Goal: Task Accomplishment & Management: Manage account settings

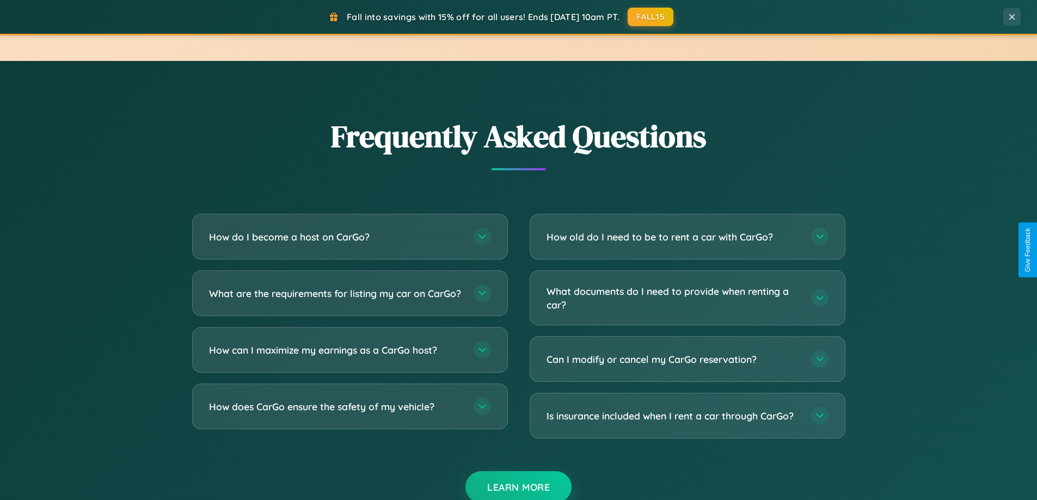
scroll to position [2095, 0]
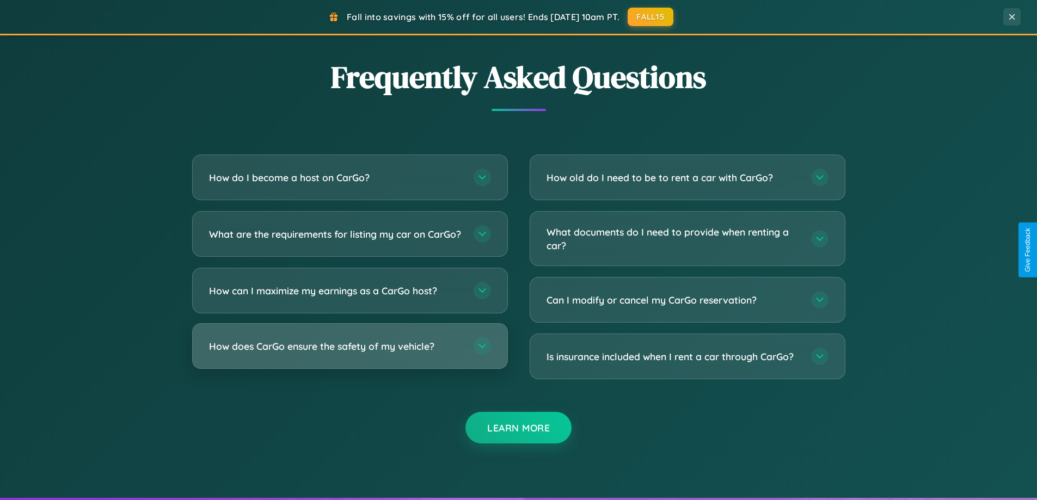
click at [350, 353] on h3 "How does CarGo ensure the safety of my vehicle?" at bounding box center [336, 347] width 254 height 14
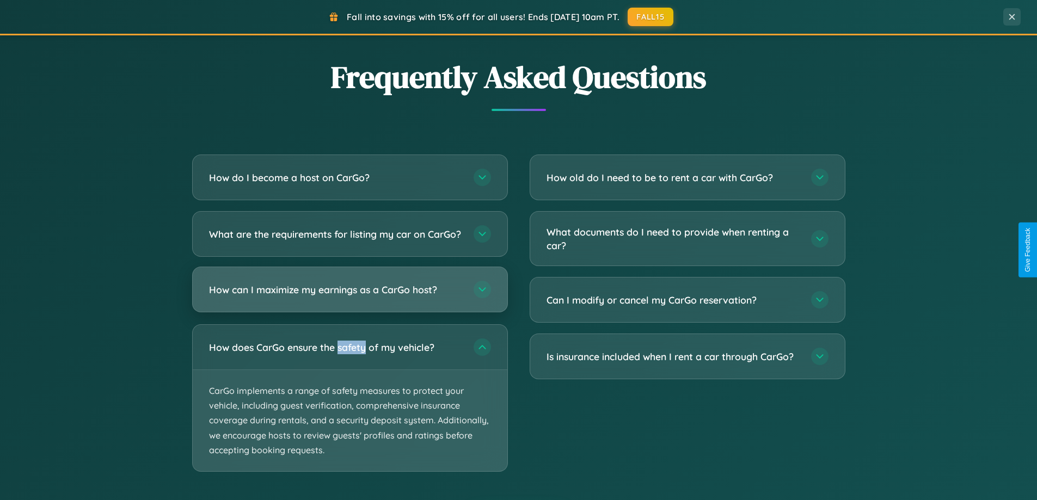
click at [350, 297] on h3 "How can I maximize my earnings as a CarGo host?" at bounding box center [336, 290] width 254 height 14
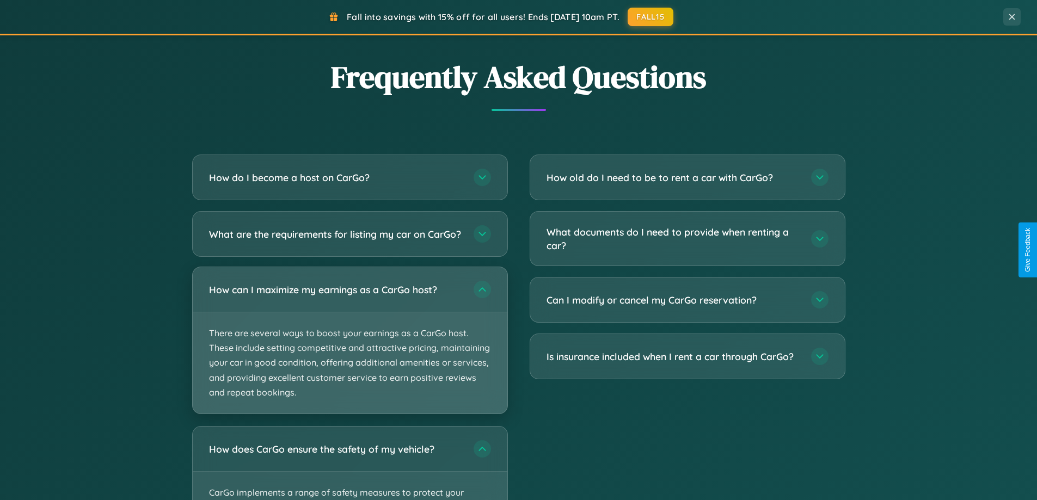
click at [350, 350] on p "There are several ways to boost your earnings as a CarGo host. These include se…" at bounding box center [350, 362] width 315 height 101
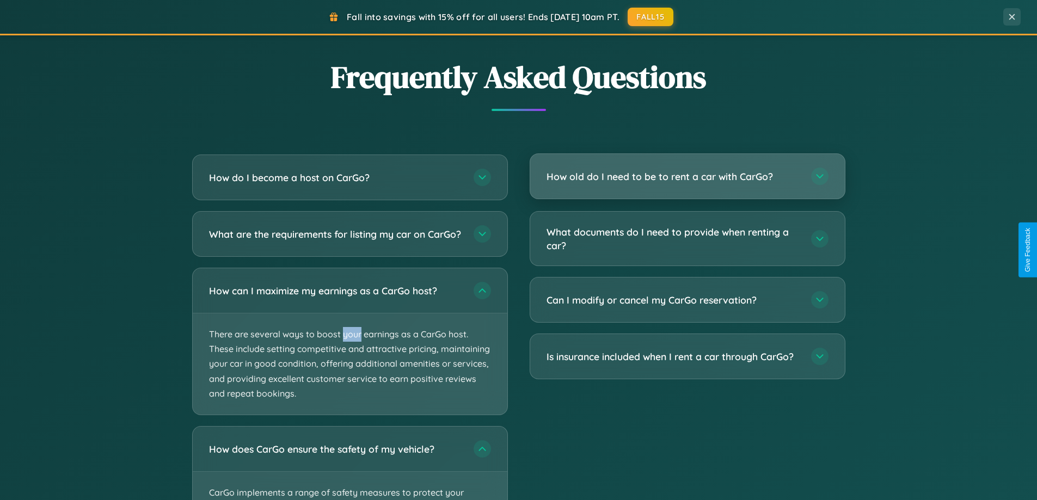
click at [687, 177] on h3 "How old do I need to be to rent a car with CarGo?" at bounding box center [674, 177] width 254 height 14
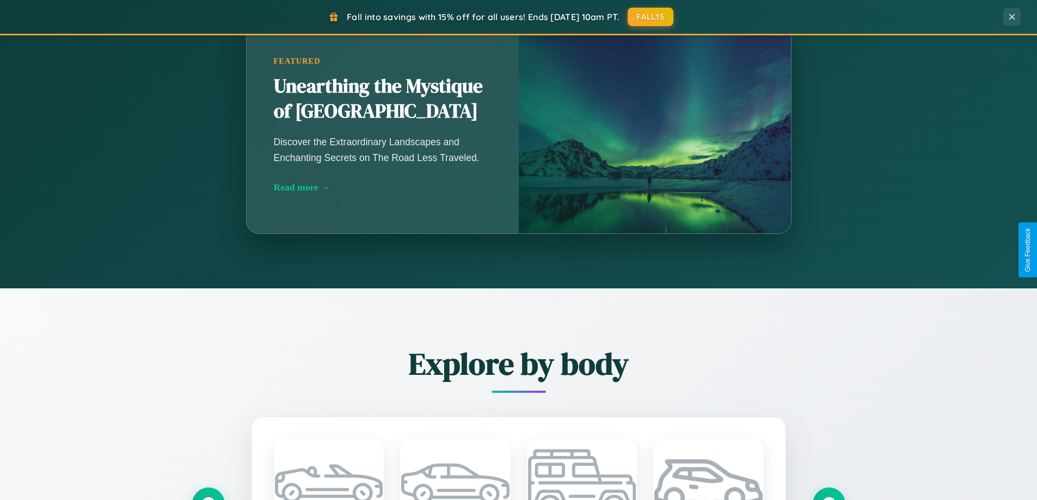
scroll to position [469, 0]
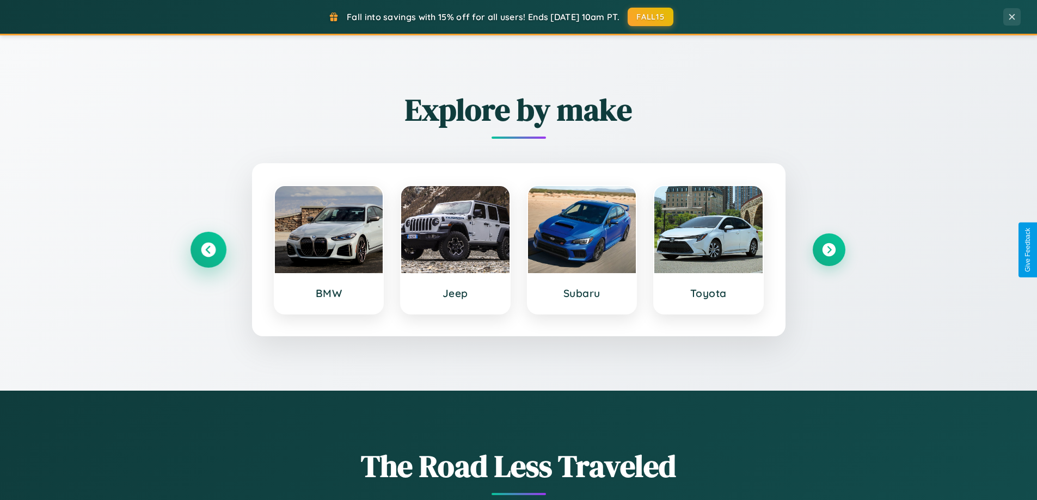
click at [208, 250] on icon at bounding box center [208, 250] width 15 height 15
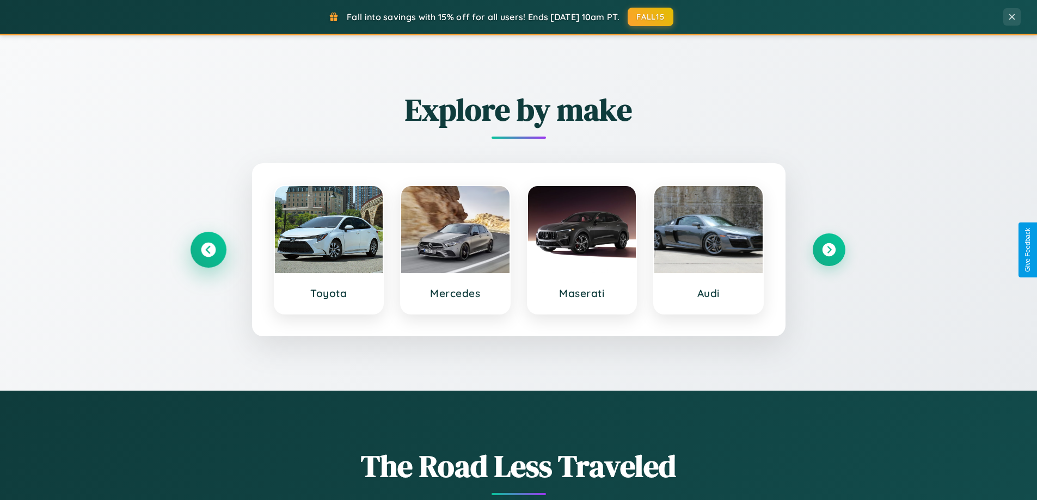
click at [208, 250] on icon at bounding box center [208, 250] width 15 height 15
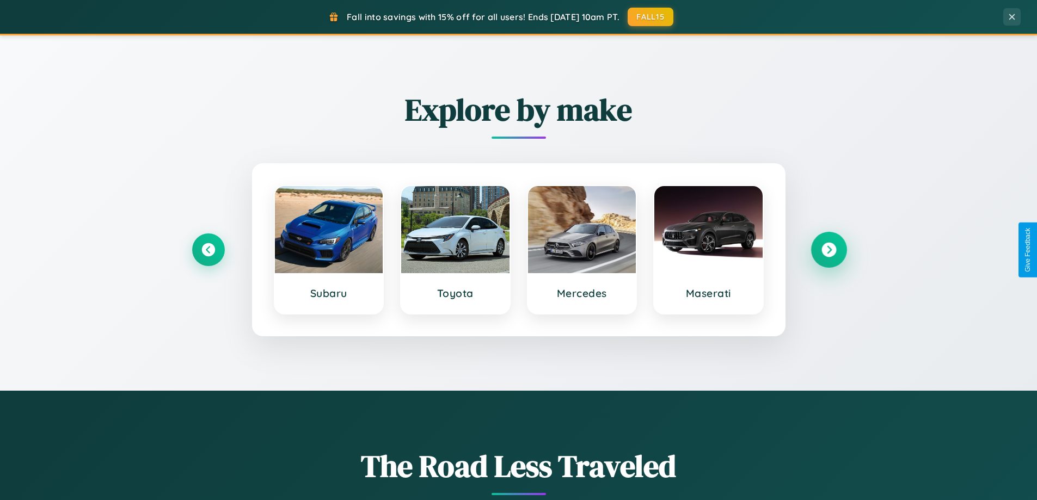
click at [829, 250] on icon at bounding box center [829, 250] width 15 height 15
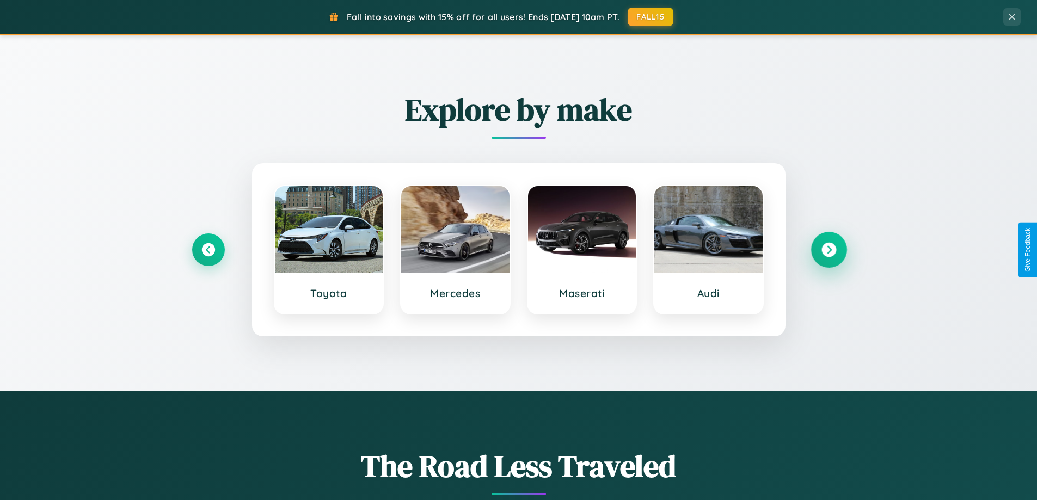
click at [829, 250] on icon at bounding box center [829, 250] width 15 height 15
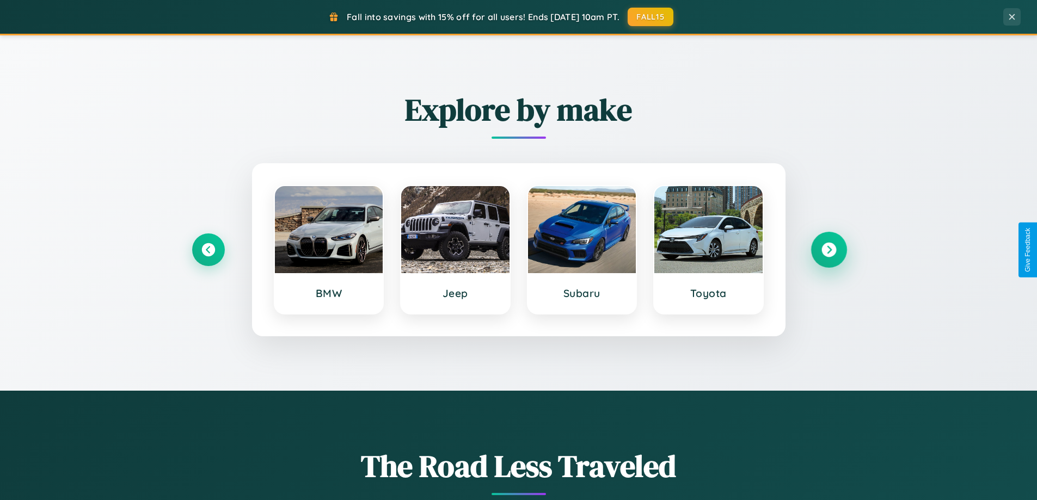
click at [829, 250] on icon at bounding box center [829, 250] width 15 height 15
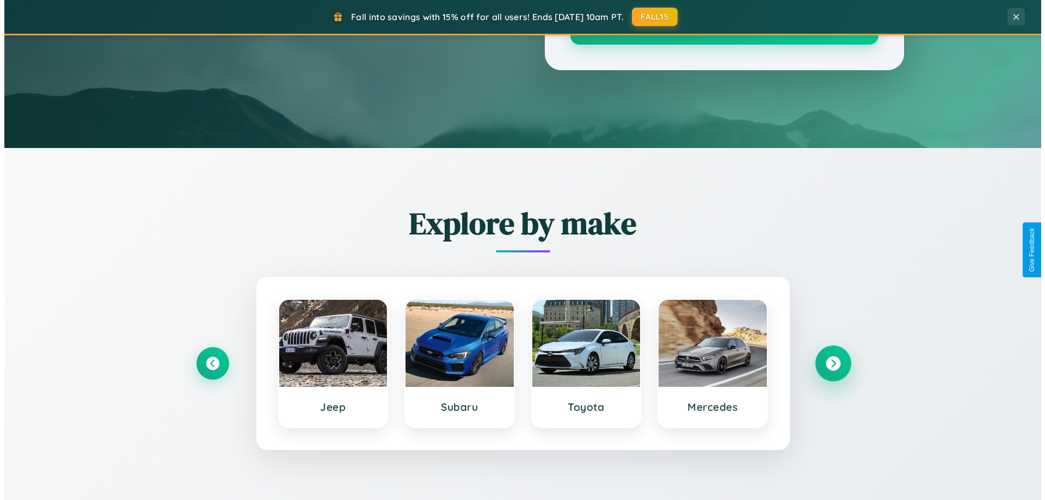
scroll to position [0, 0]
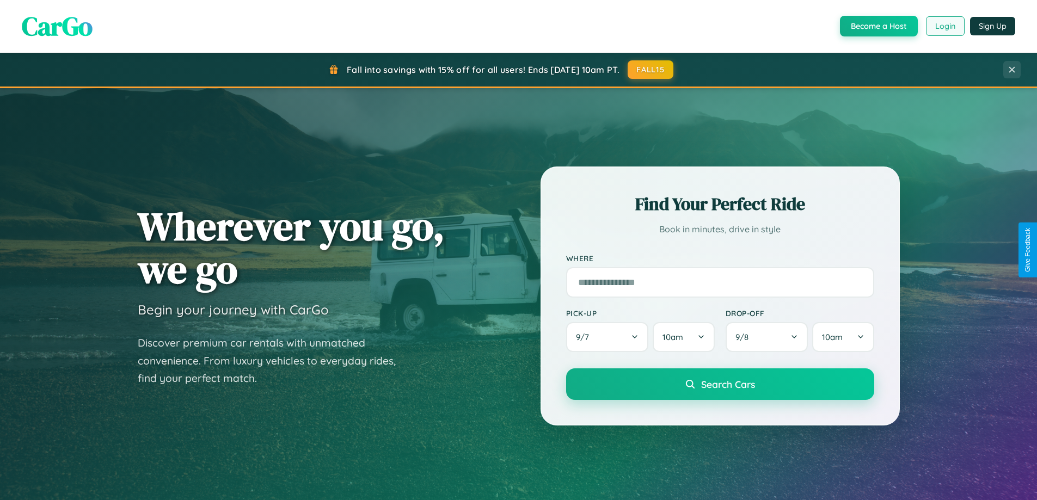
click at [945, 26] on button "Login" at bounding box center [945, 26] width 39 height 20
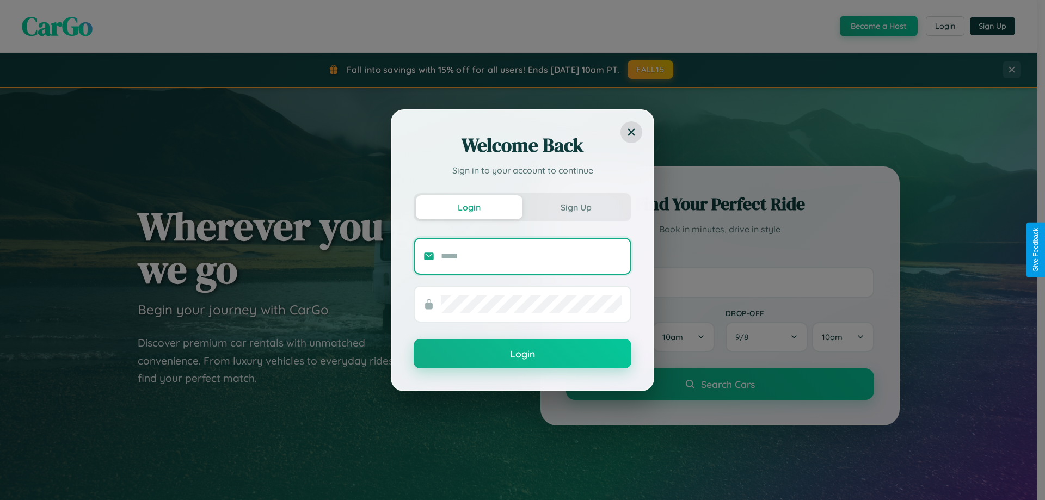
click at [531, 256] on input "text" at bounding box center [531, 256] width 181 height 17
type input "**********"
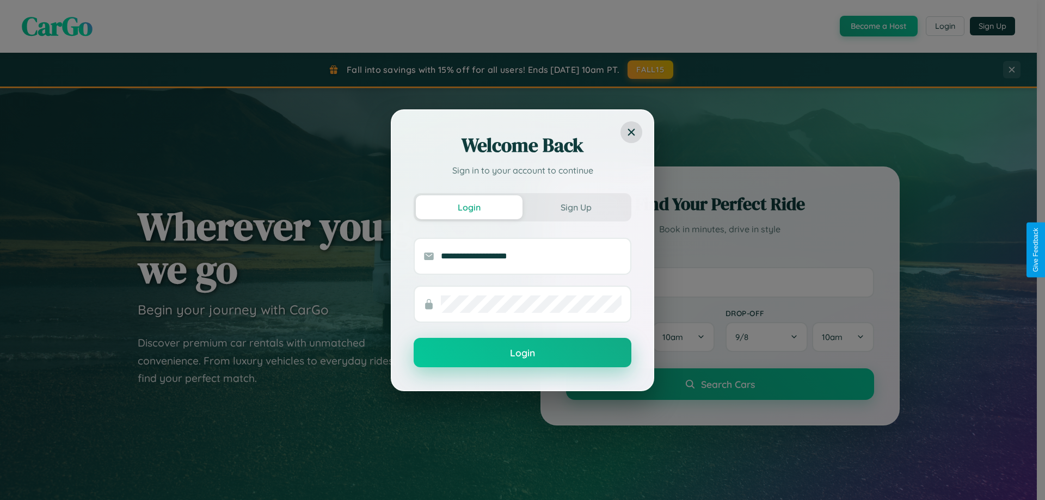
click at [523, 353] on button "Login" at bounding box center [523, 352] width 218 height 29
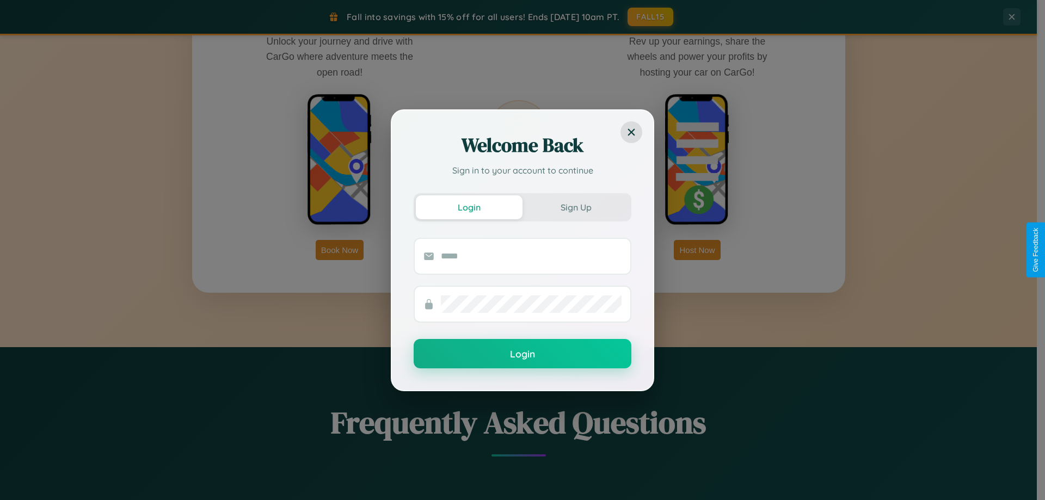
click at [697, 250] on div "Welcome Back Sign in to your account to continue Login Sign Up Login" at bounding box center [522, 250] width 1045 height 500
